Goal: Use online tool/utility: Utilize a website feature to perform a specific function

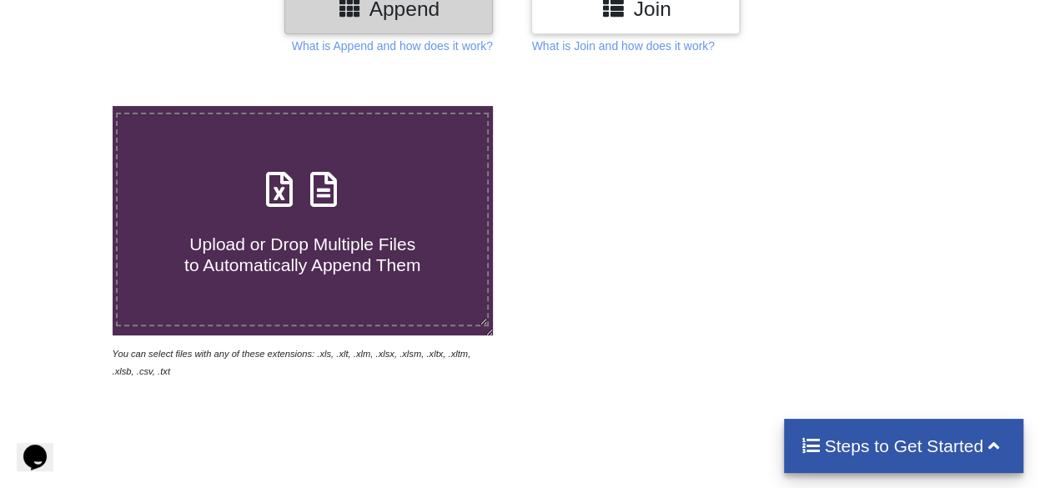
scroll to position [233, 0]
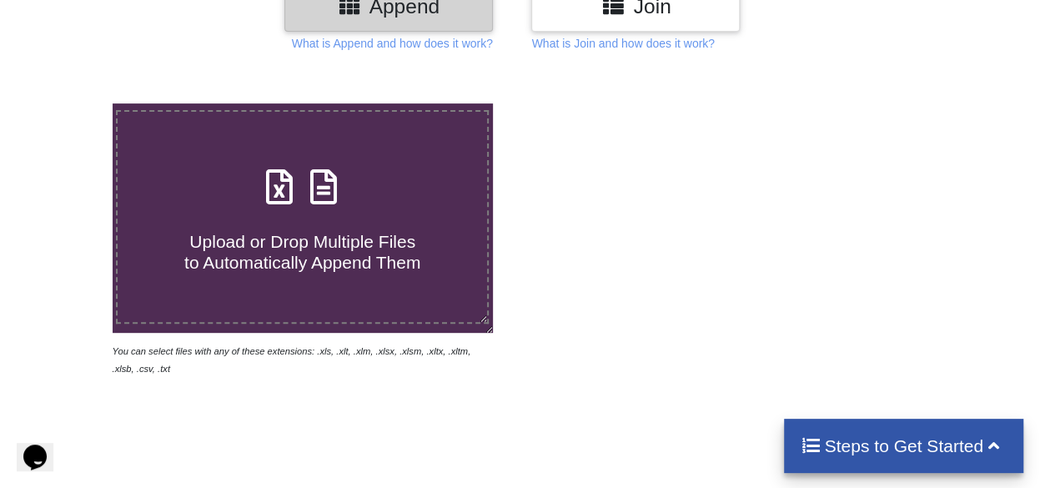
click at [309, 187] on icon at bounding box center [324, 178] width 42 height 35
click at [69, 103] on input "Upload or Drop Multiple Files to Automatically Append Them" at bounding box center [69, 103] width 0 height 0
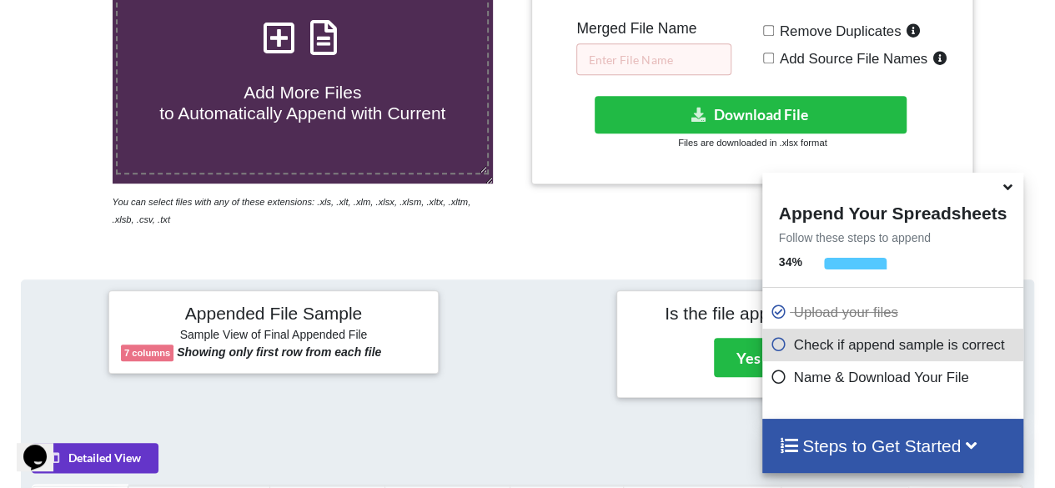
scroll to position [381, 0]
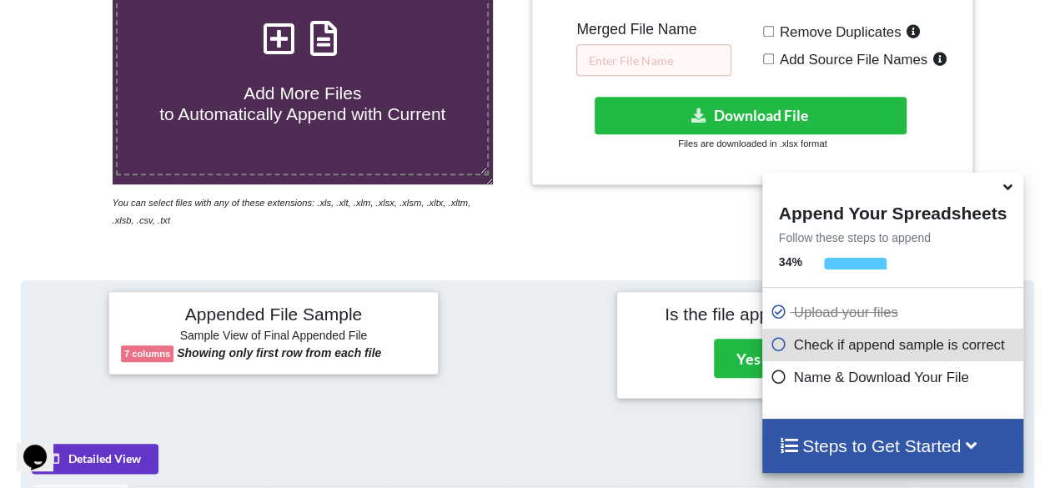
click at [307, 88] on span "Add More Files to Automatically Append with Current" at bounding box center [302, 103] width 286 height 40
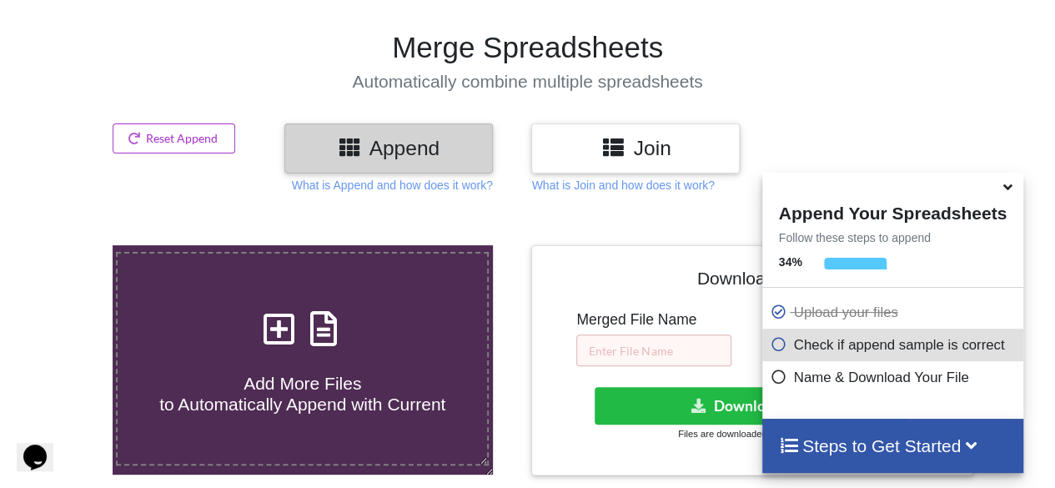
type input "C:\fakepath\IIT IIM Data (1) (1).xls"
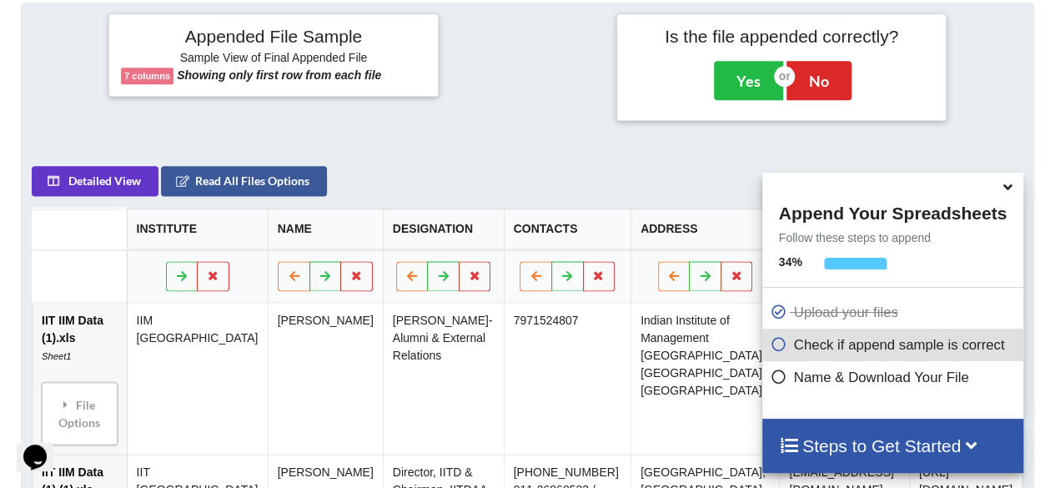
scroll to position [661, 0]
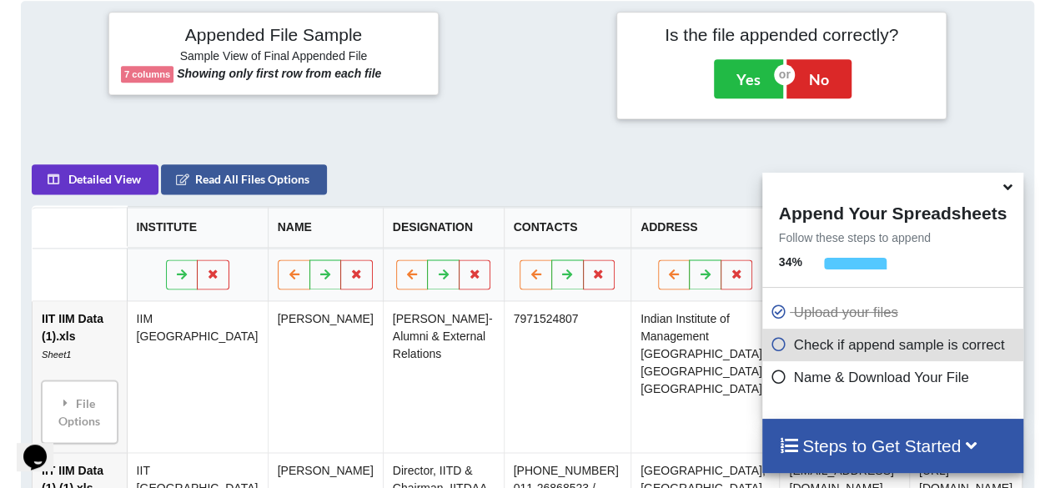
click at [1006, 202] on h4 "Append Your Spreadsheets" at bounding box center [892, 211] width 261 height 25
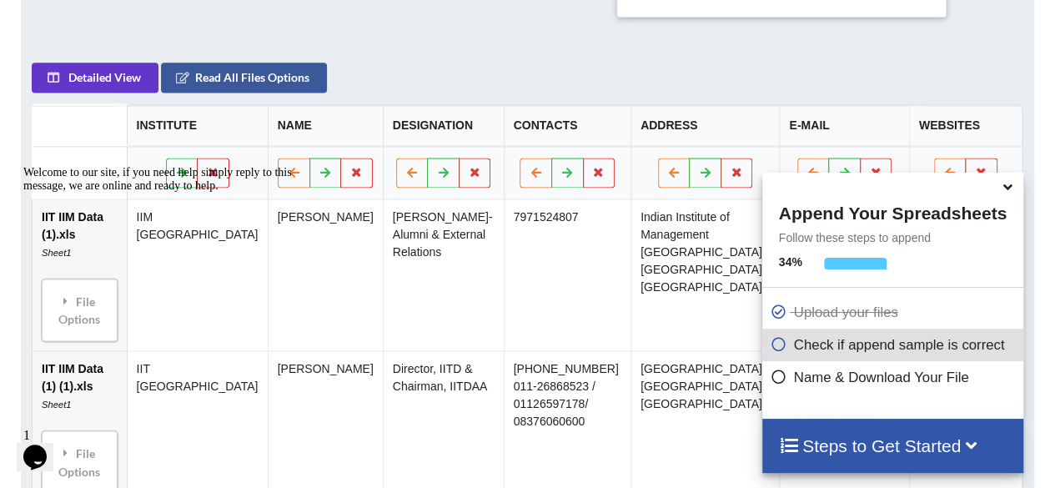
scroll to position [762, 0]
click at [1009, 186] on icon at bounding box center [1008, 184] width 18 height 15
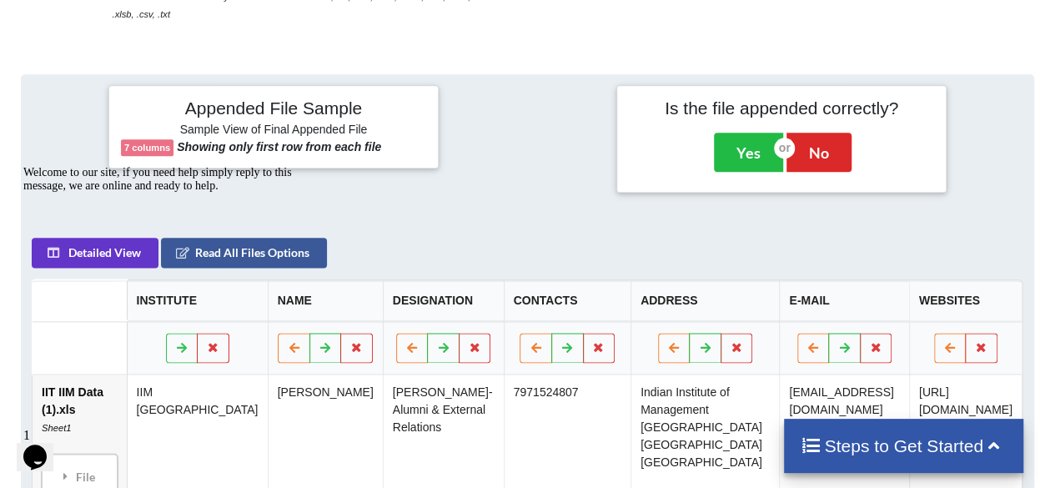
scroll to position [587, 0]
click at [739, 146] on button "Yes" at bounding box center [748, 152] width 69 height 38
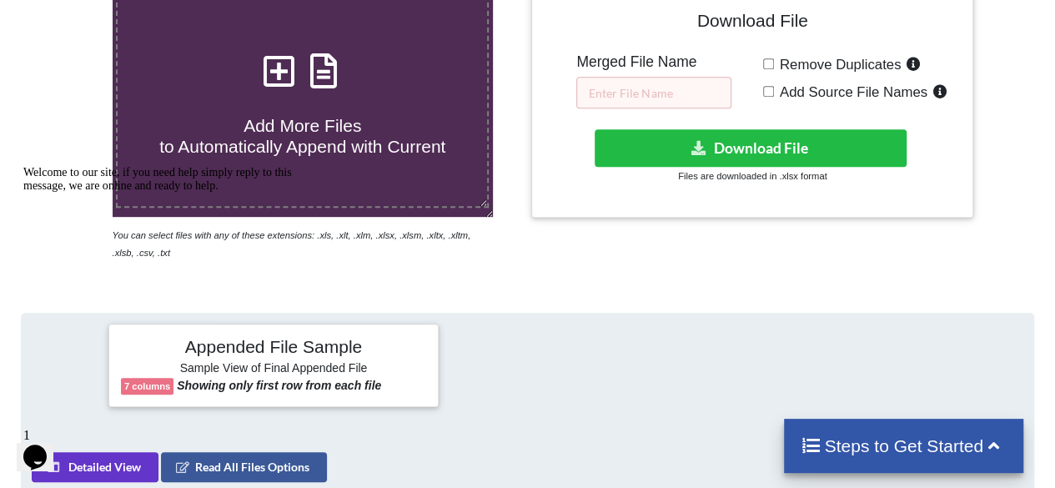
scroll to position [335, 0]
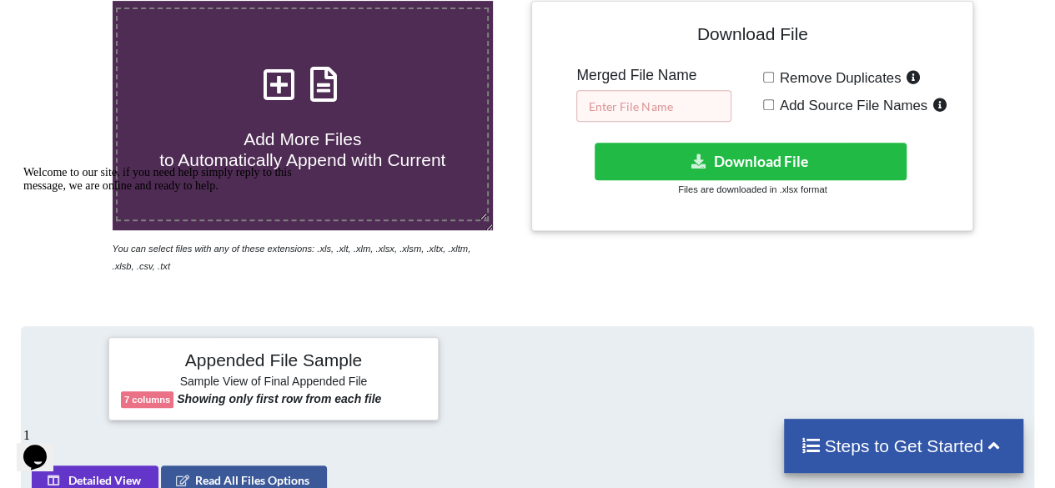
click at [711, 108] on input "text" at bounding box center [653, 106] width 155 height 32
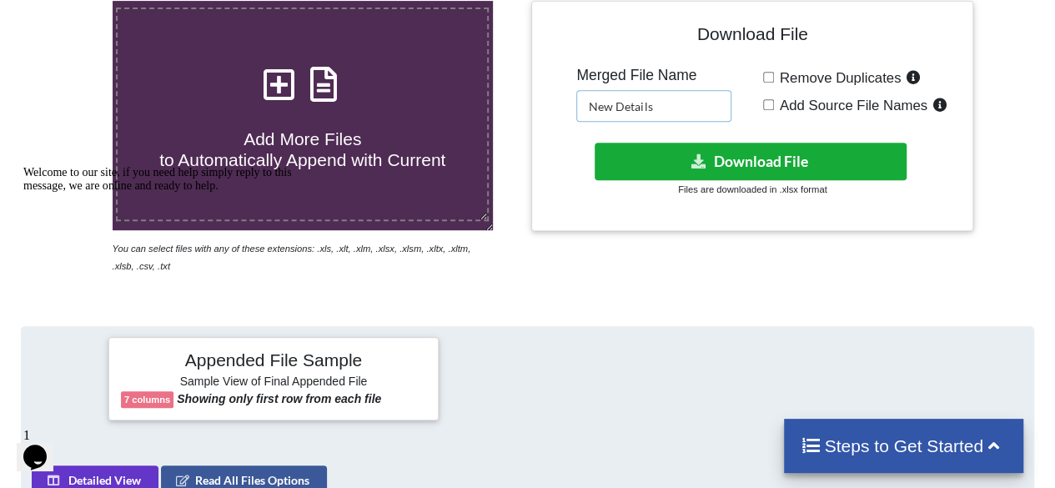
type input "New Details"
click at [815, 148] on button "Download File" at bounding box center [751, 162] width 313 height 38
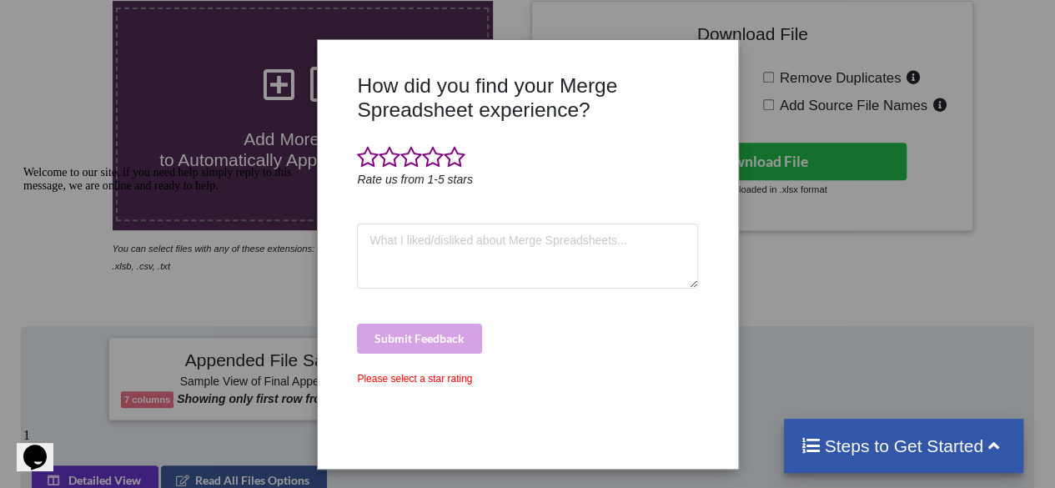
click at [874, 141] on div "How did you find your Merge Spreadsheet experience? Rate us from 1-5 stars Subm…" at bounding box center [527, 244] width 1055 height 488
